Goal: Information Seeking & Learning: Learn about a topic

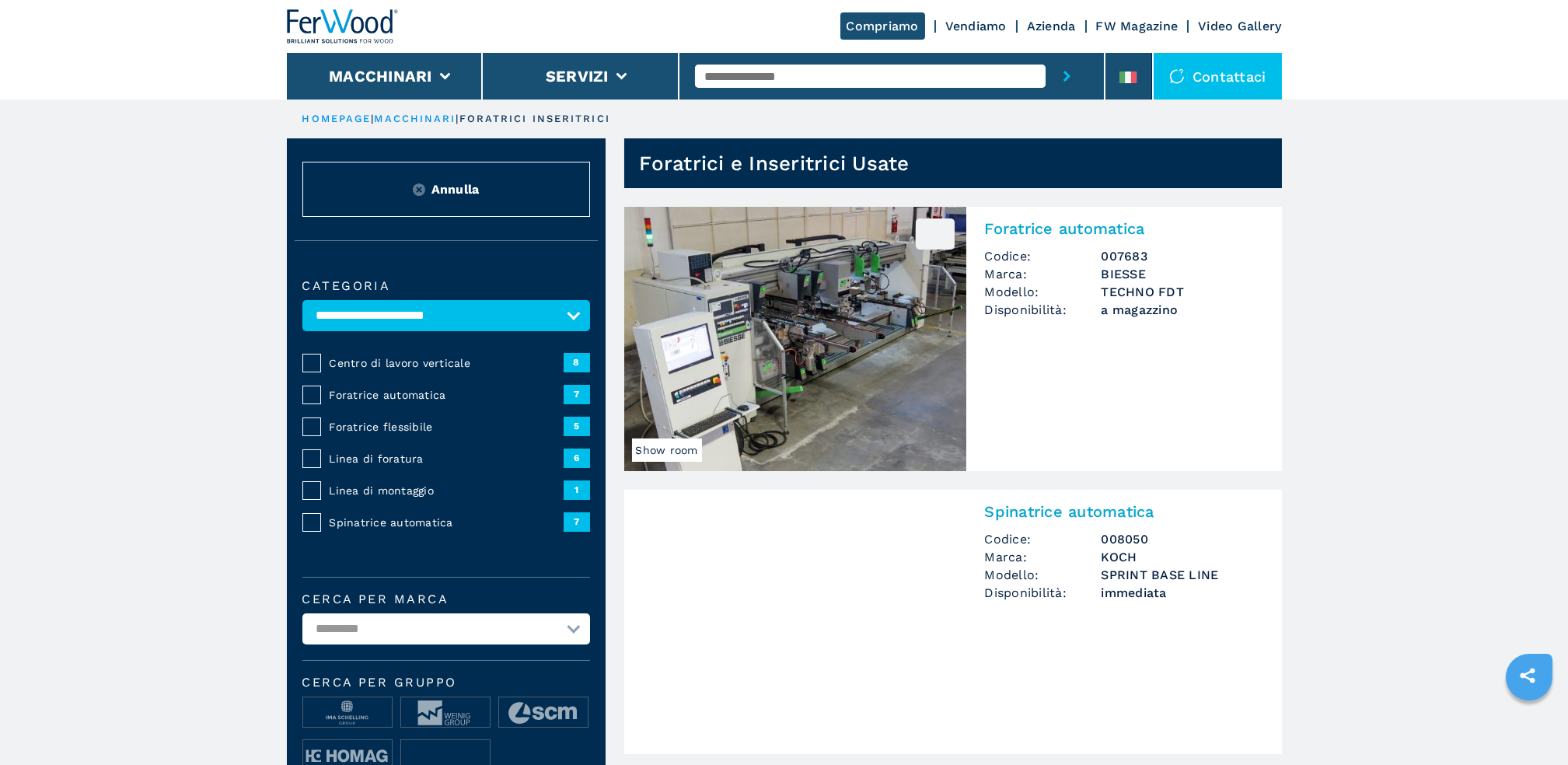
click at [815, 315] on img at bounding box center [795, 339] width 342 height 264
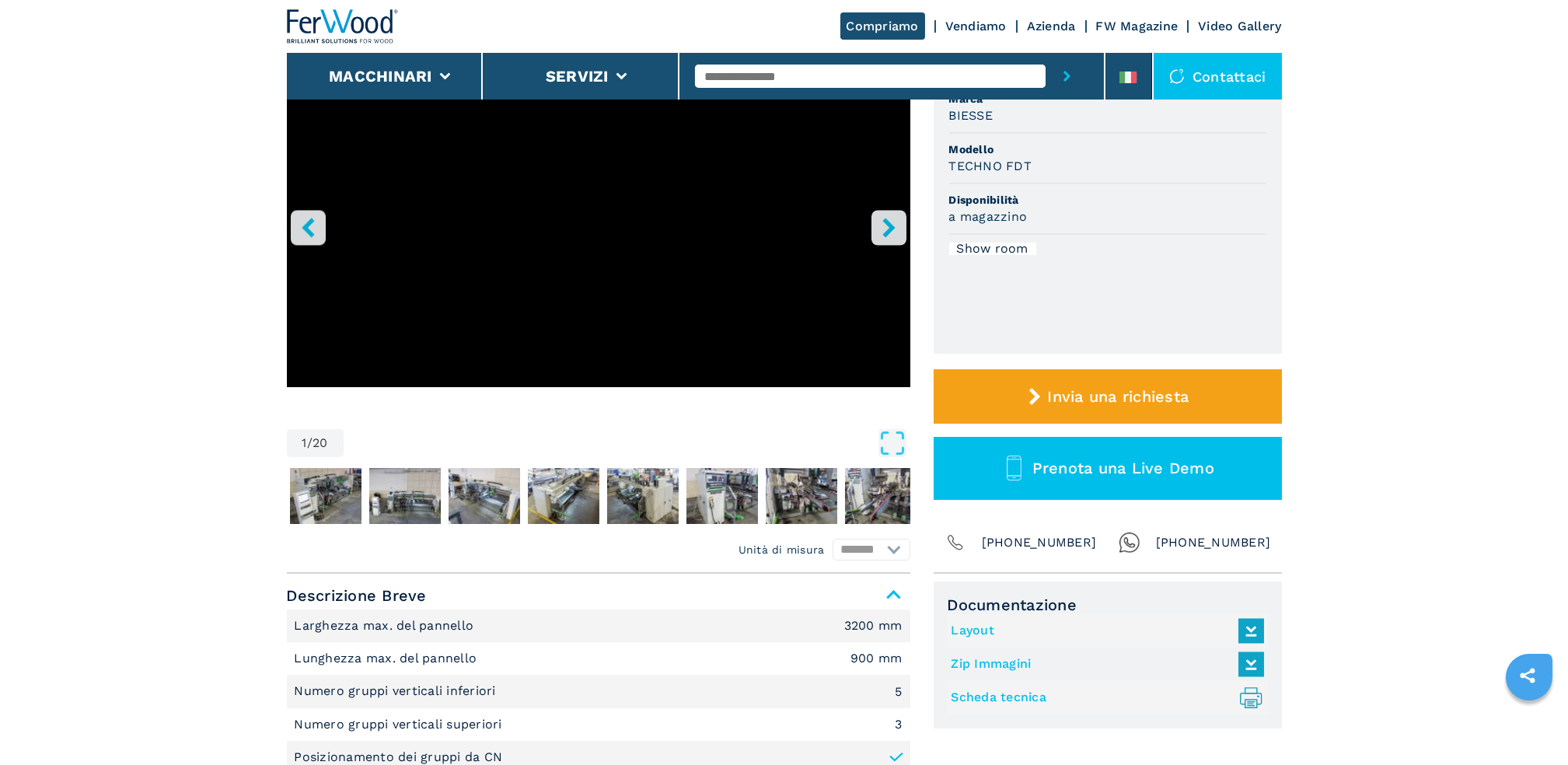
scroll to position [207, 0]
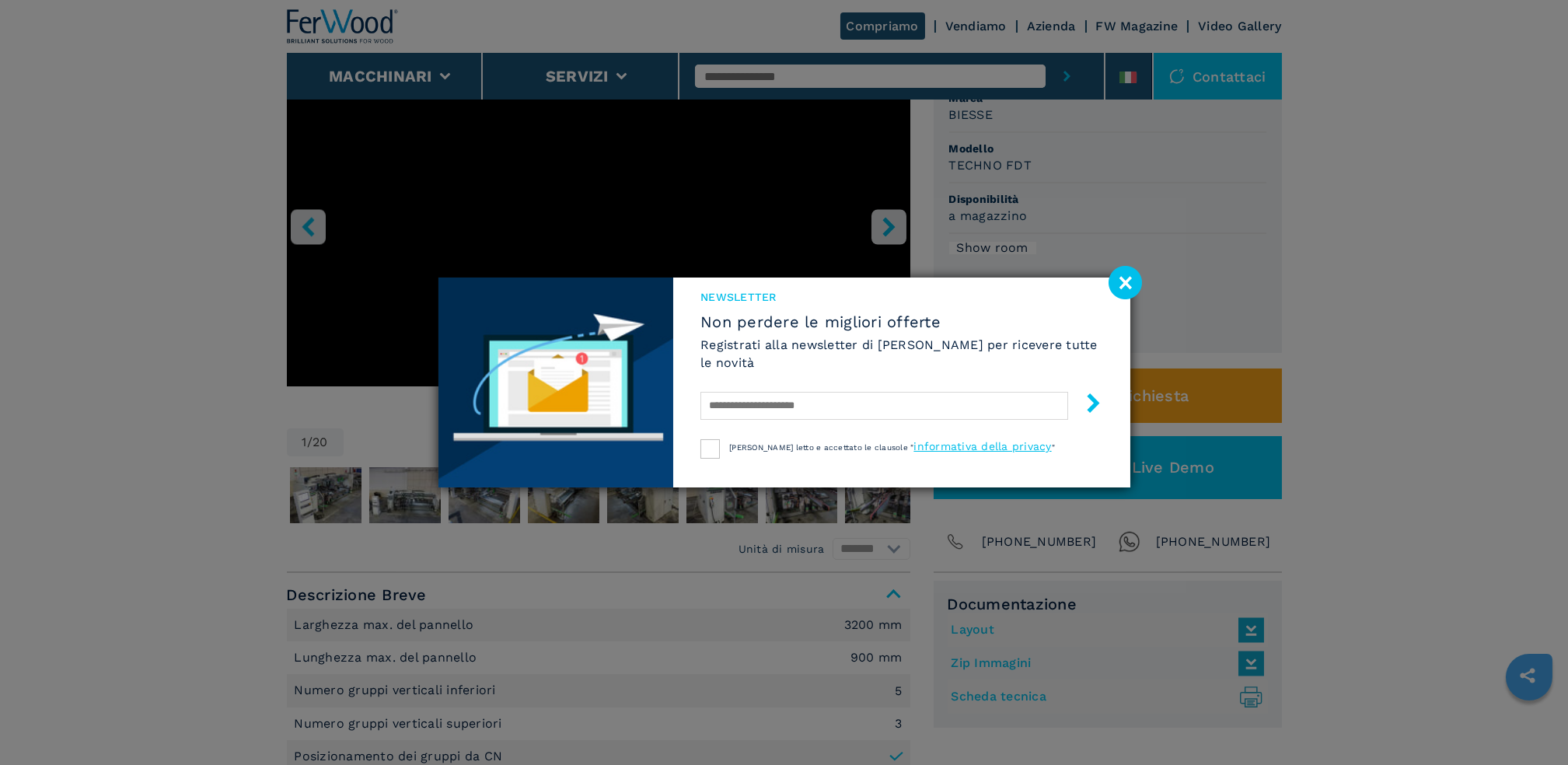
click at [1128, 278] on image at bounding box center [1125, 283] width 33 height 33
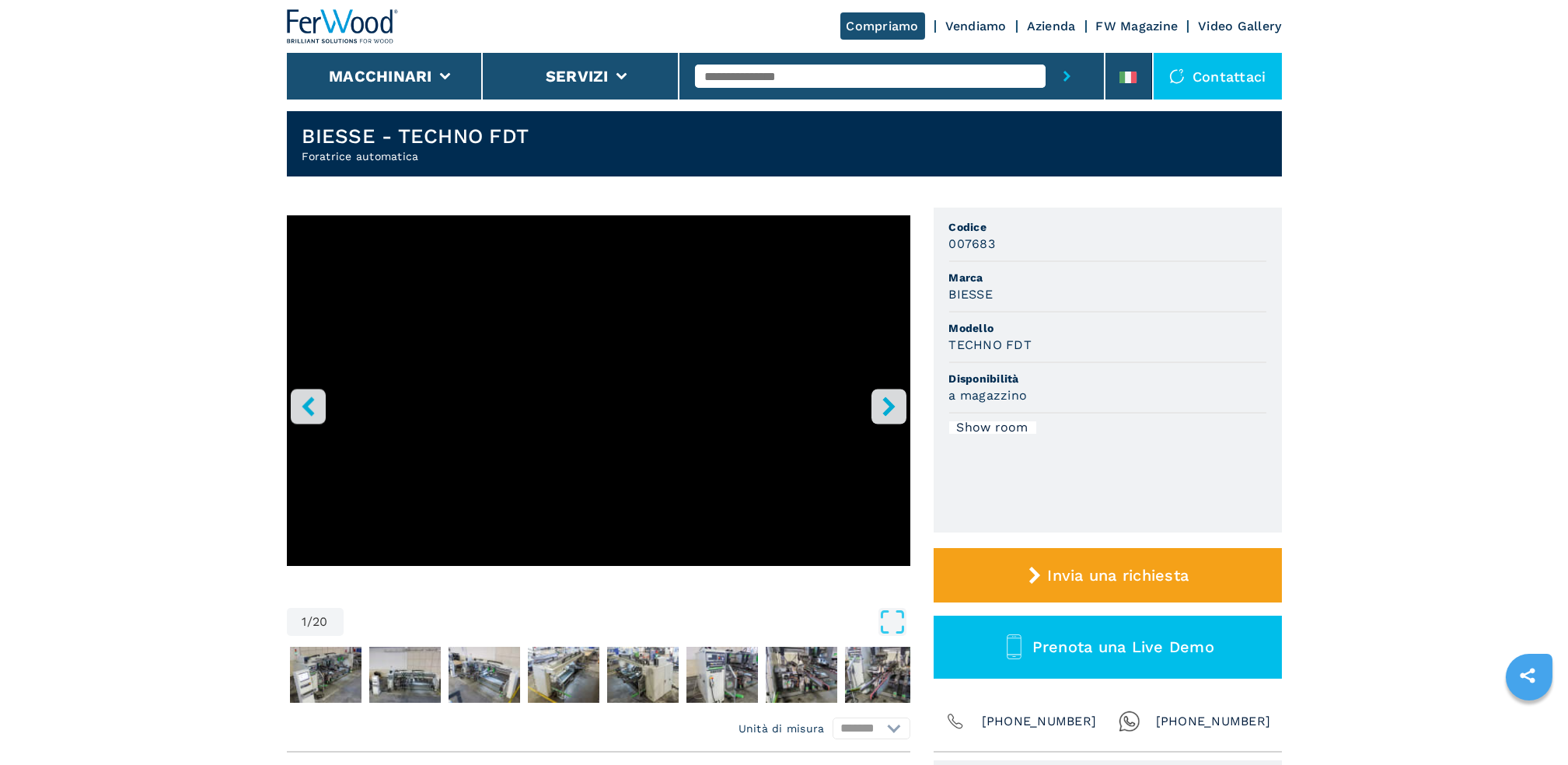
scroll to position [0, 0]
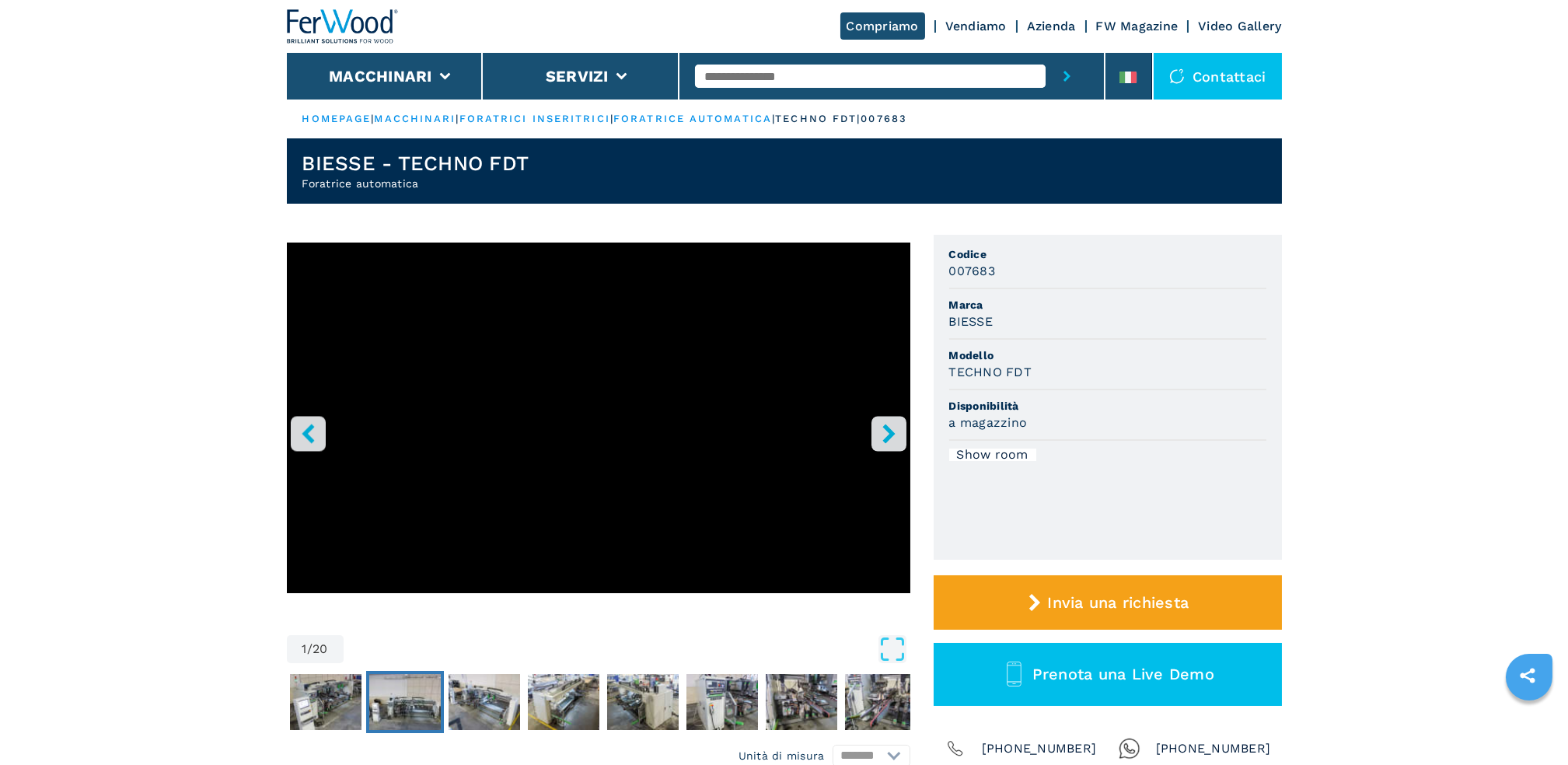
click at [404, 693] on img "Go to Slide 3" at bounding box center [404, 702] width 72 height 56
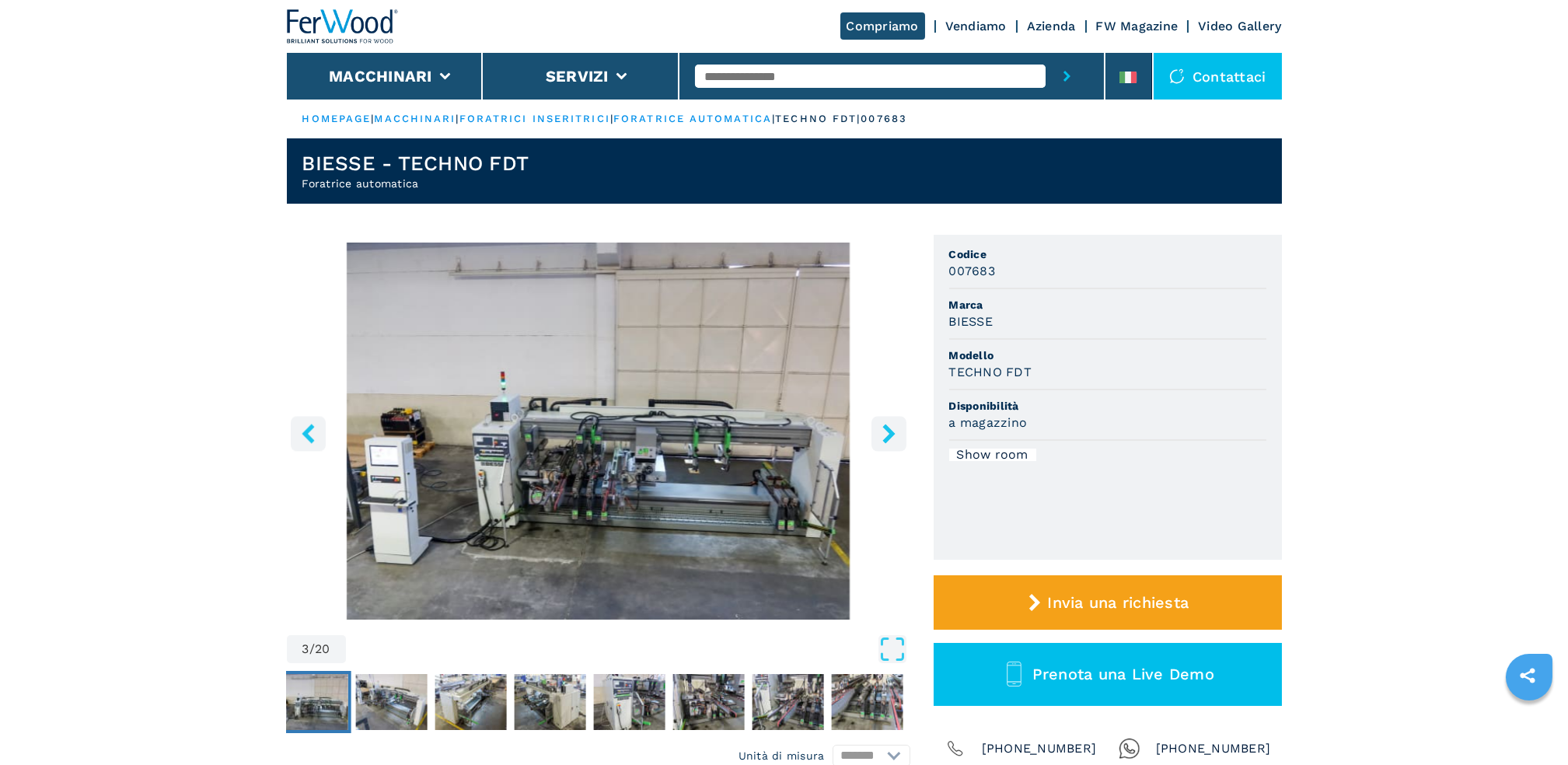
click at [326, 697] on img "Go to Slide 3" at bounding box center [312, 702] width 72 height 56
click at [481, 686] on img "Go to Slide 5" at bounding box center [470, 702] width 72 height 56
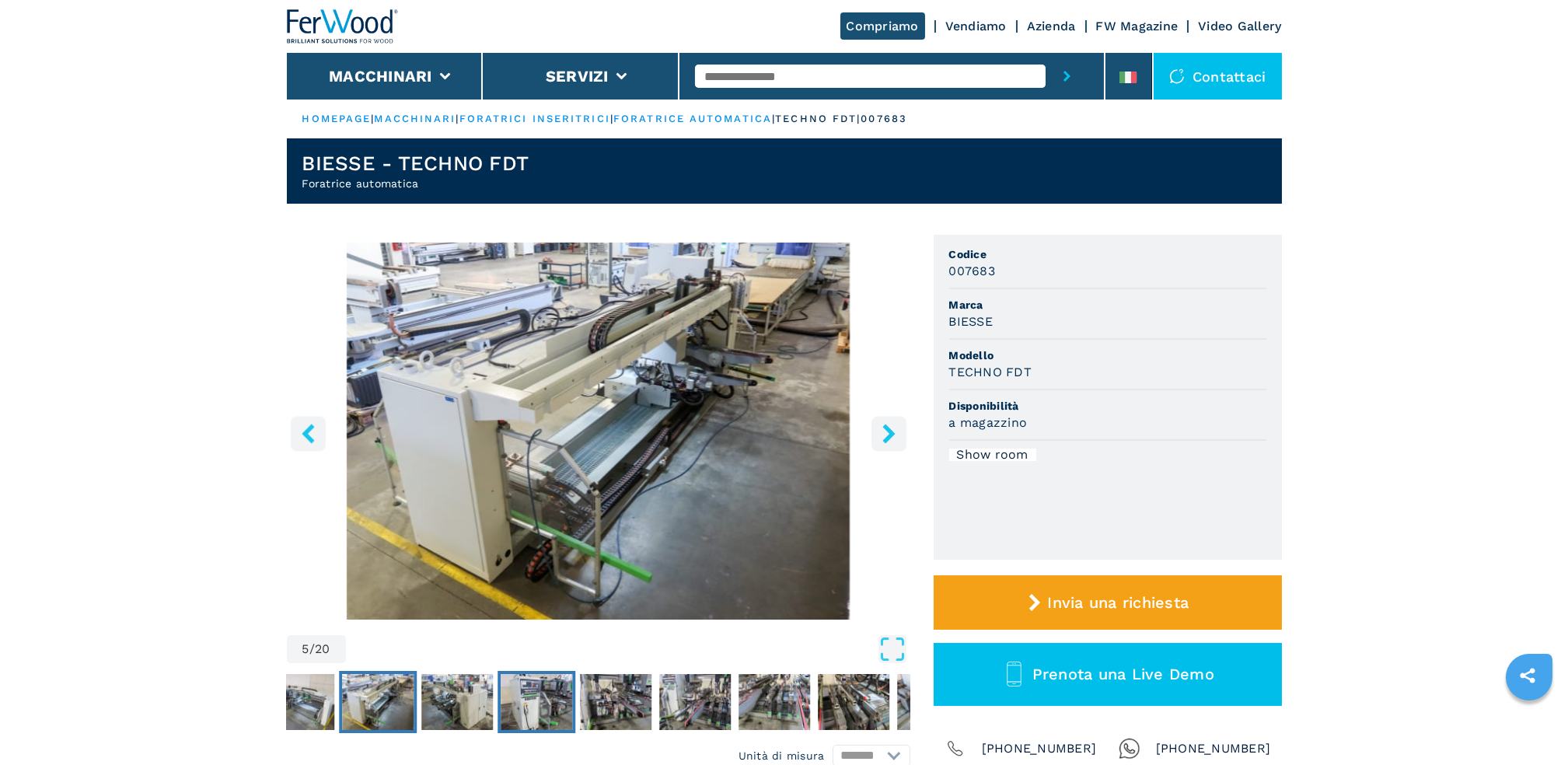
click at [536, 690] on img "Go to Slide 7" at bounding box center [536, 702] width 72 height 56
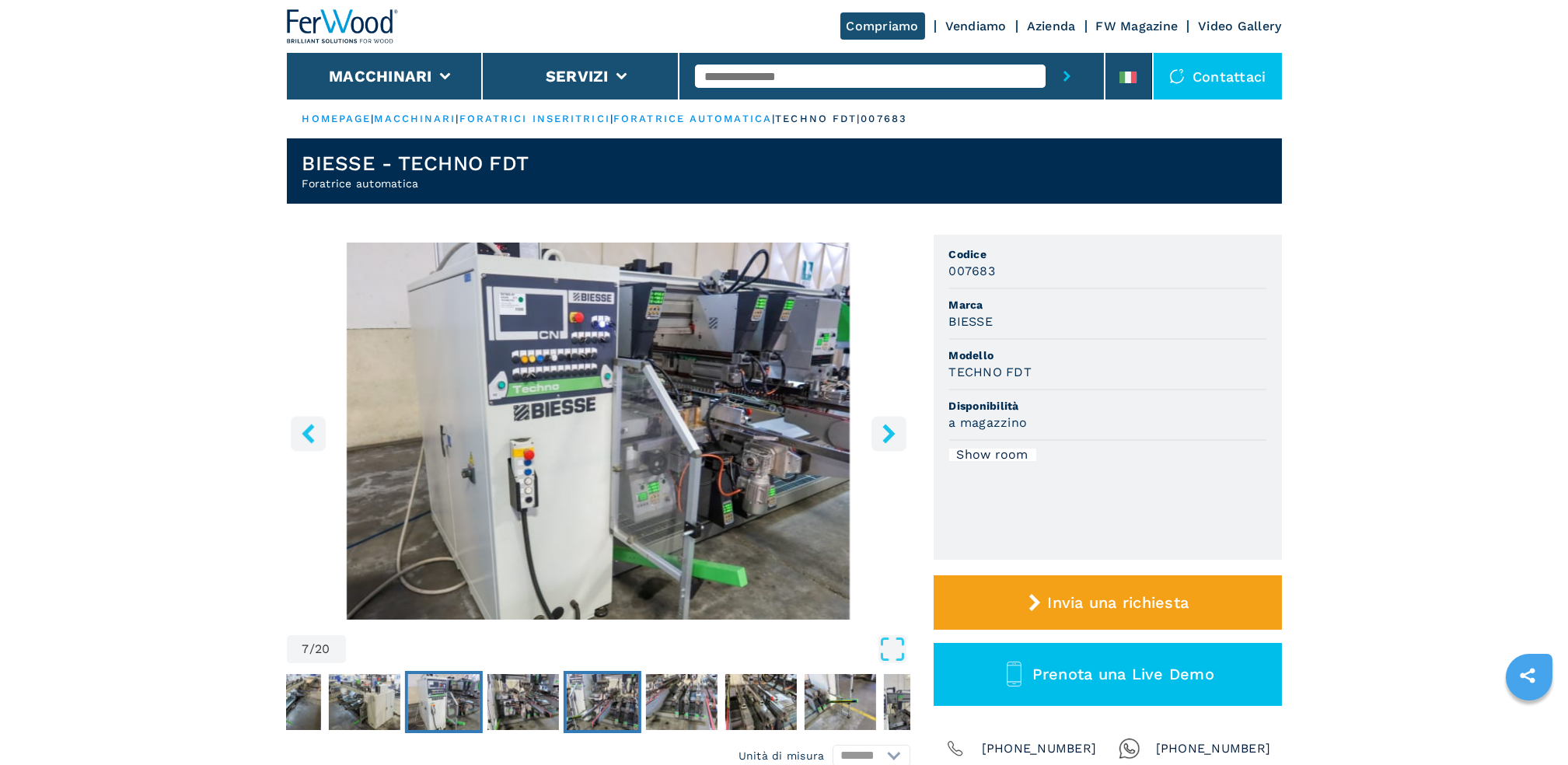
click at [591, 687] on img "Go to Slide 9" at bounding box center [601, 702] width 72 height 56
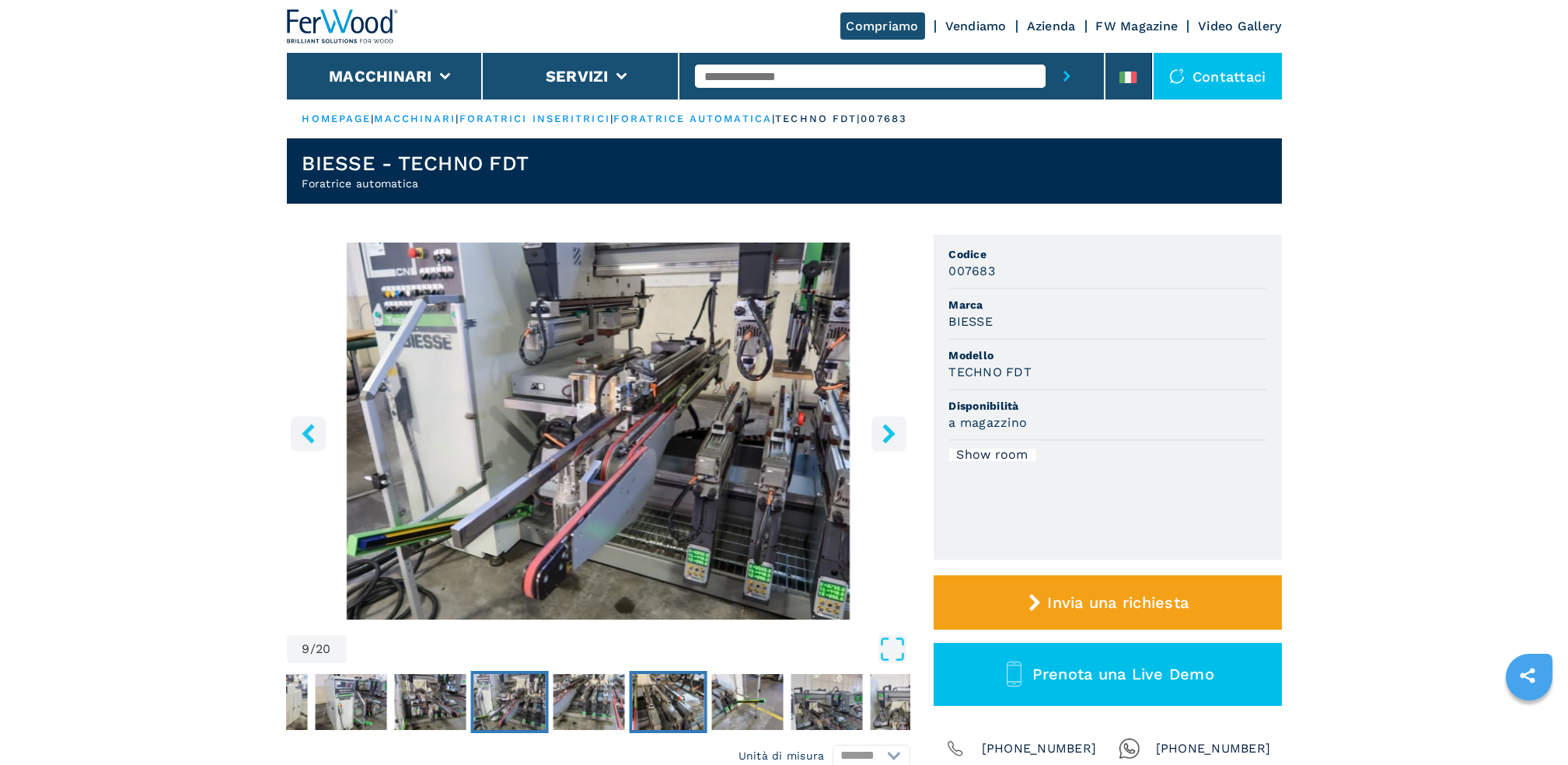
click at [658, 686] on img "Go to Slide 11" at bounding box center [667, 702] width 72 height 56
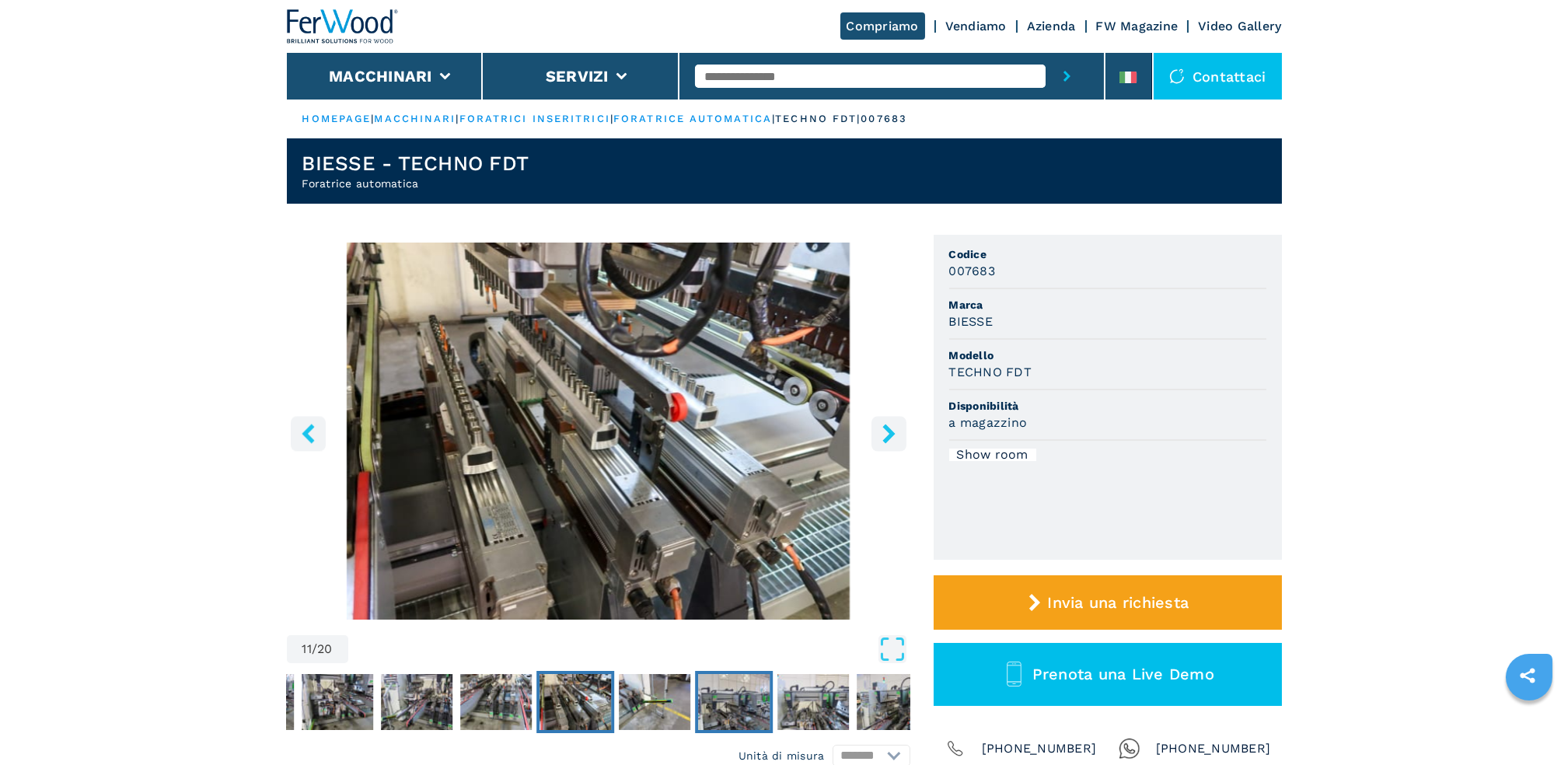
click at [718, 686] on img "Go to Slide 13" at bounding box center [733, 702] width 72 height 56
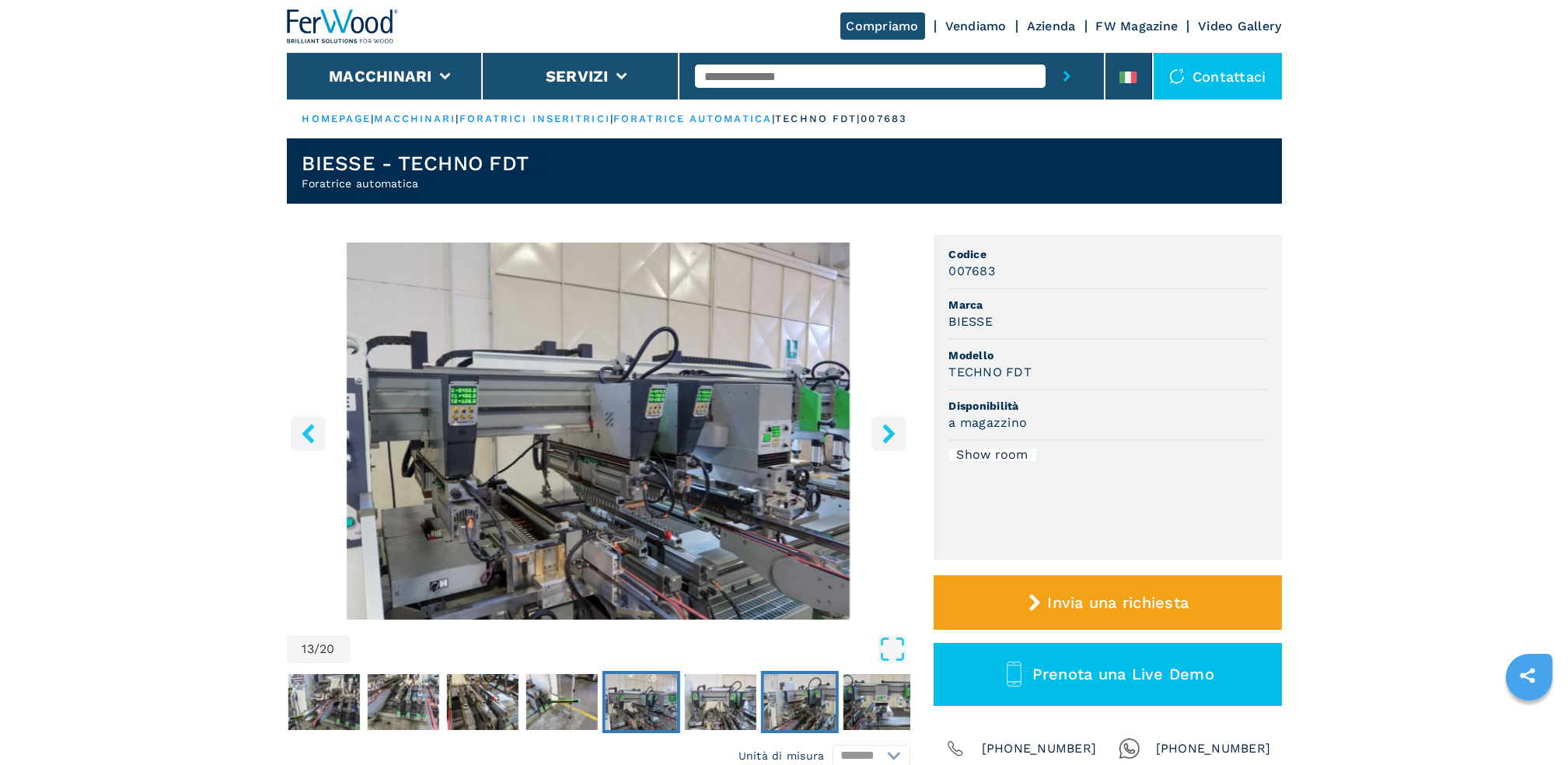
click at [784, 715] on img "Go to Slide 15" at bounding box center [799, 702] width 72 height 56
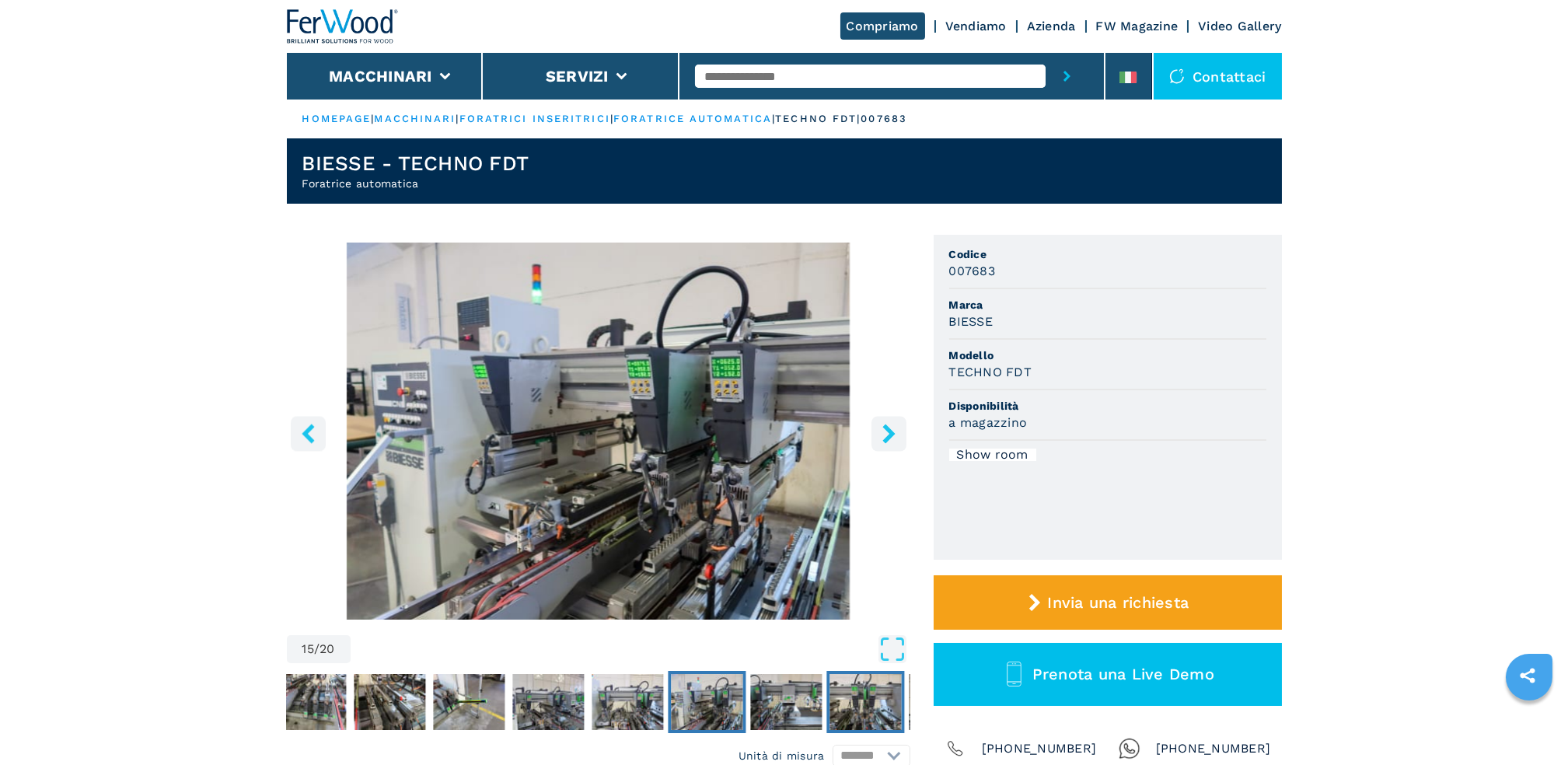
click at [866, 710] on img "Go to Slide 17" at bounding box center [865, 702] width 72 height 56
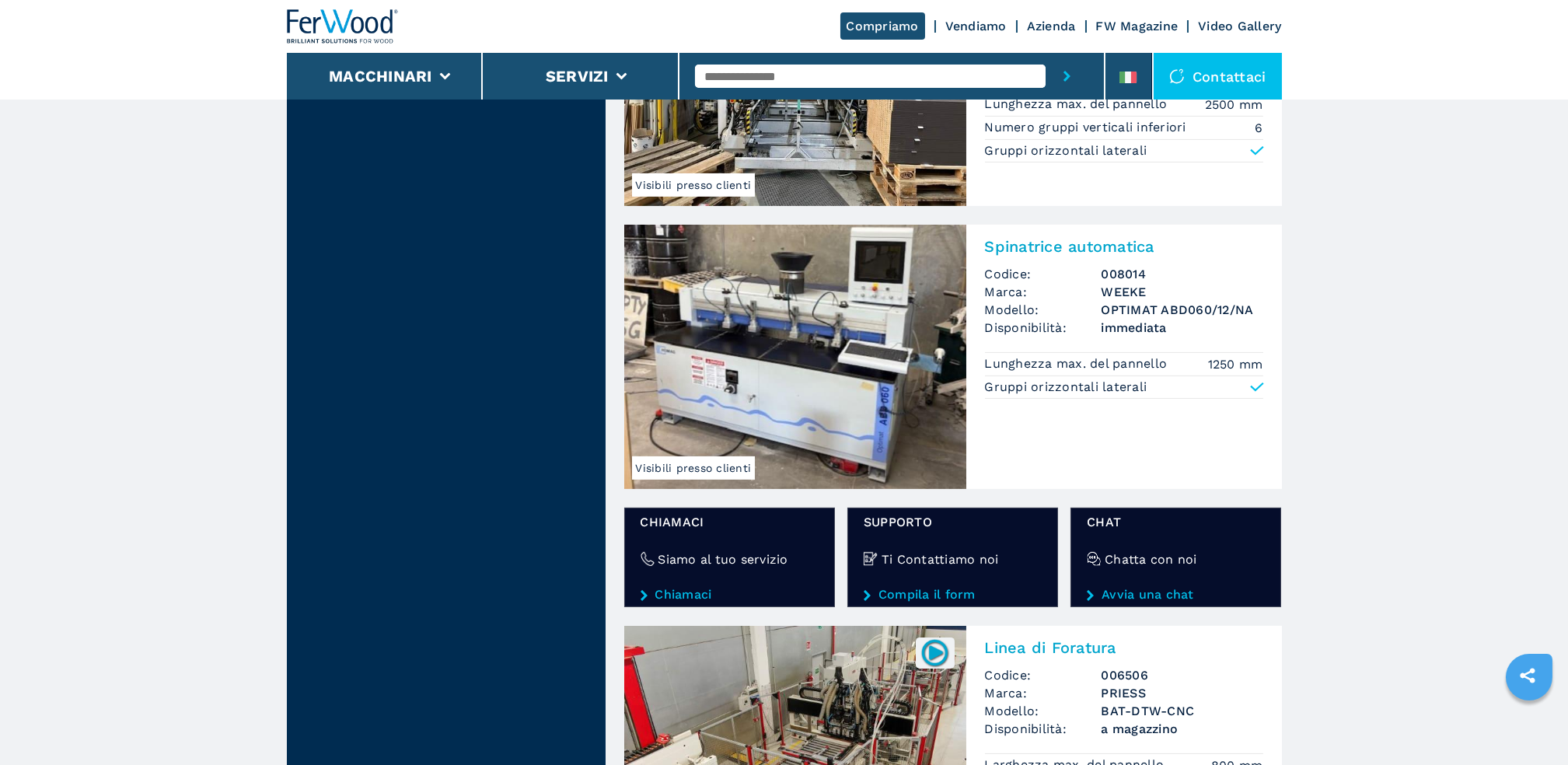
scroll to position [2106, 0]
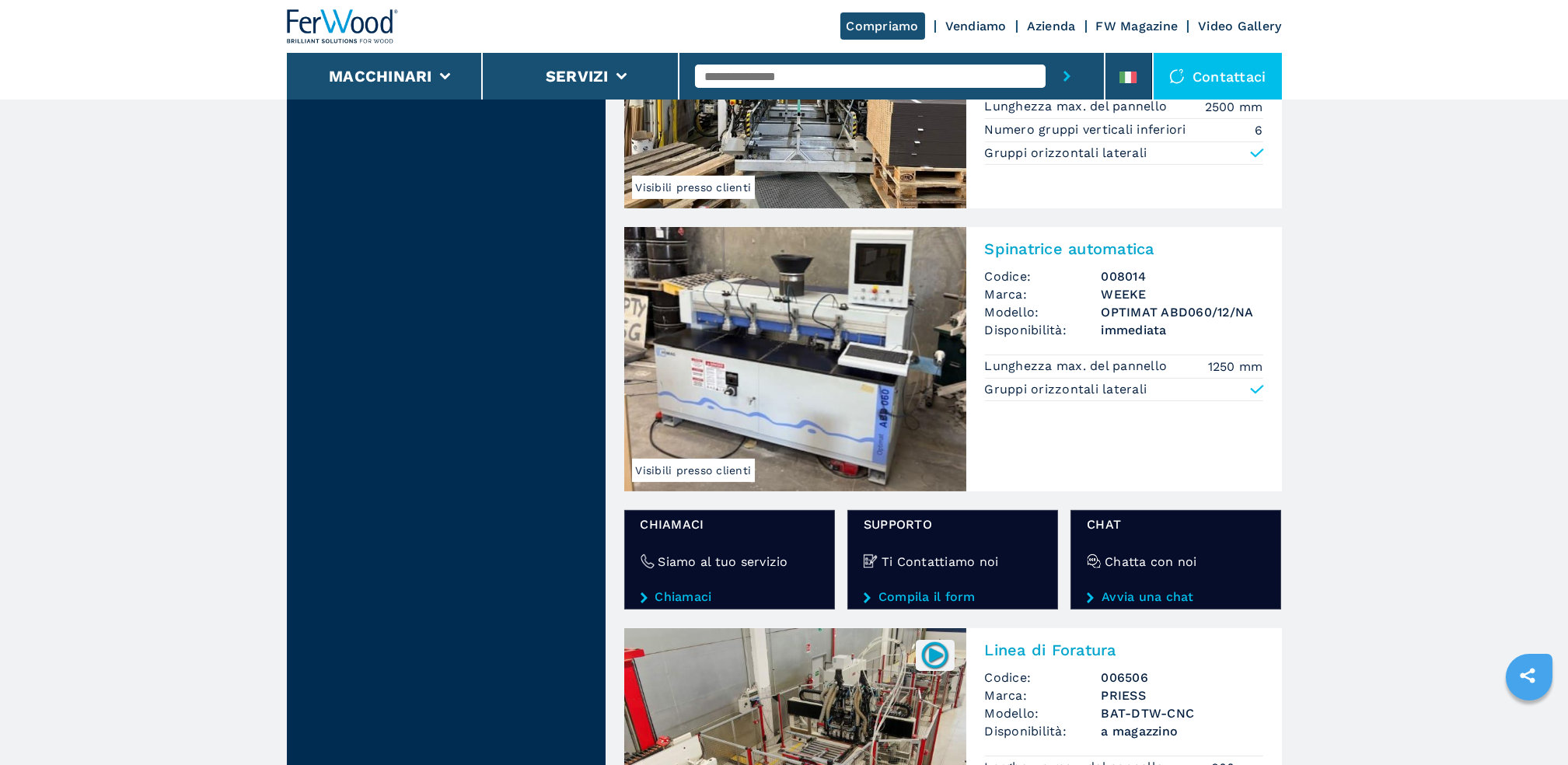
click at [1042, 244] on h2 "Spinatrice automatica" at bounding box center [1124, 249] width 279 height 19
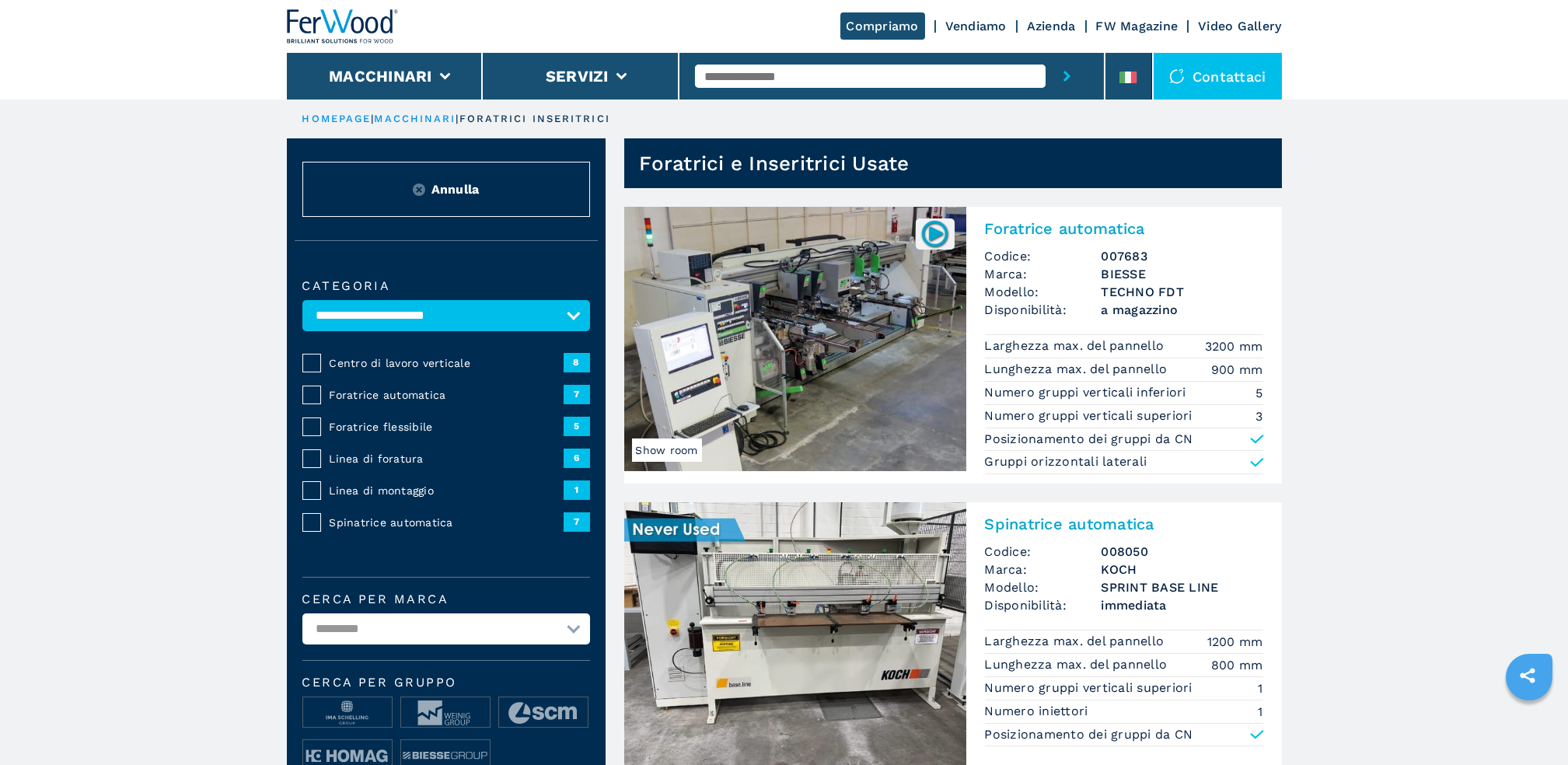
click at [1033, 223] on h2 "Foratrice automatica" at bounding box center [1124, 229] width 279 height 19
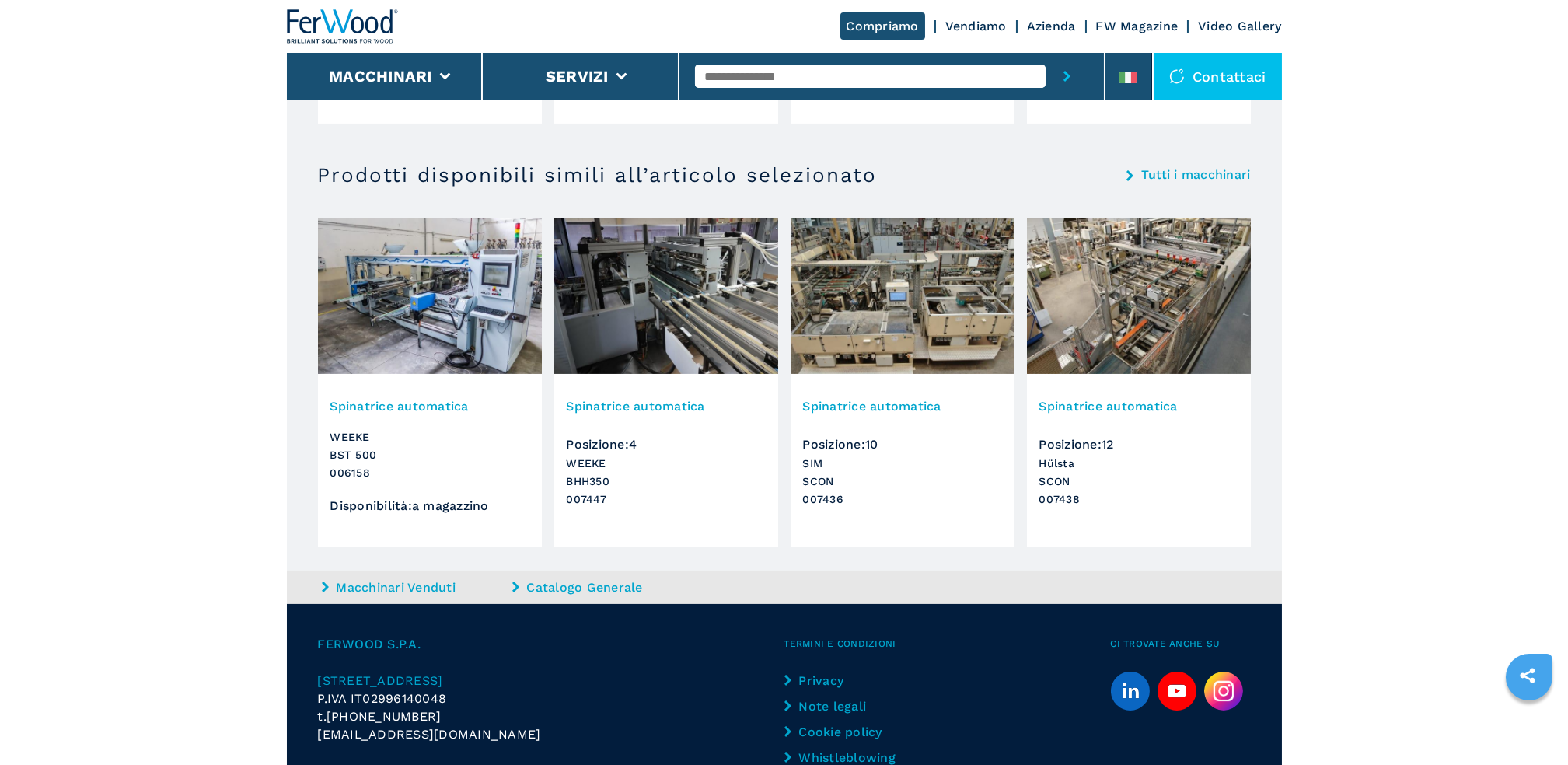
scroll to position [1418, 0]
